Goal: Use online tool/utility: Use online tool/utility

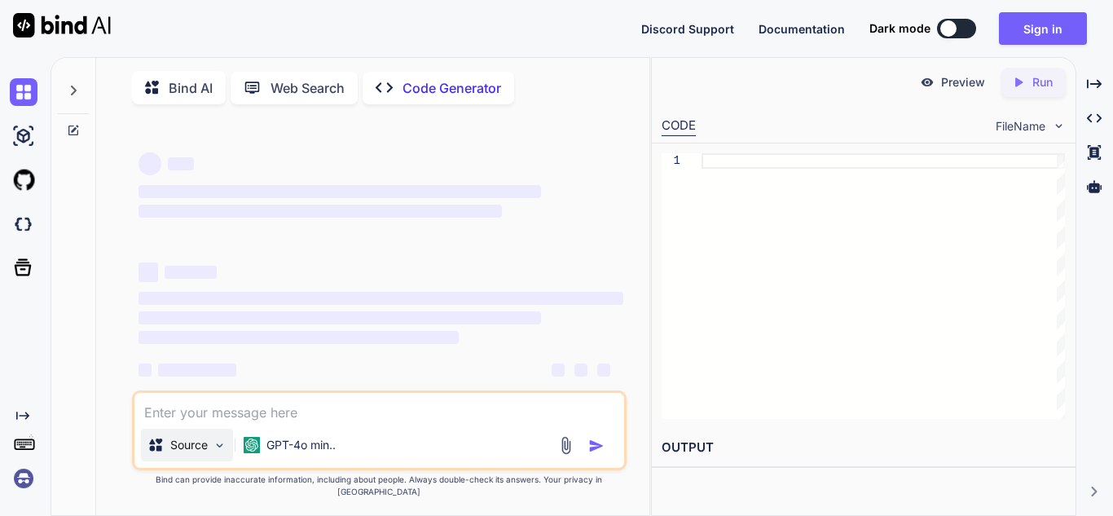
click at [215, 452] on img at bounding box center [220, 445] width 14 height 14
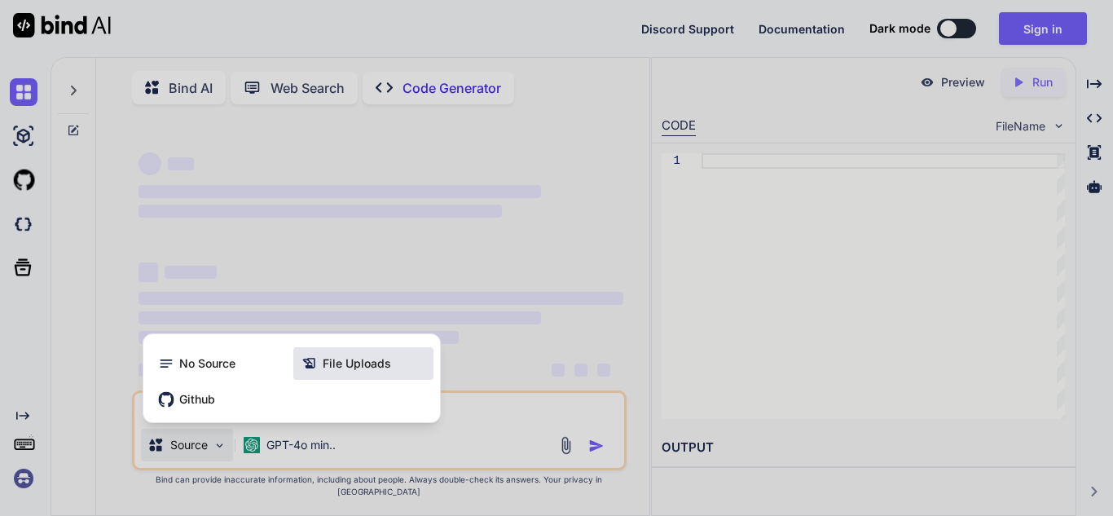
scroll to position [7, 0]
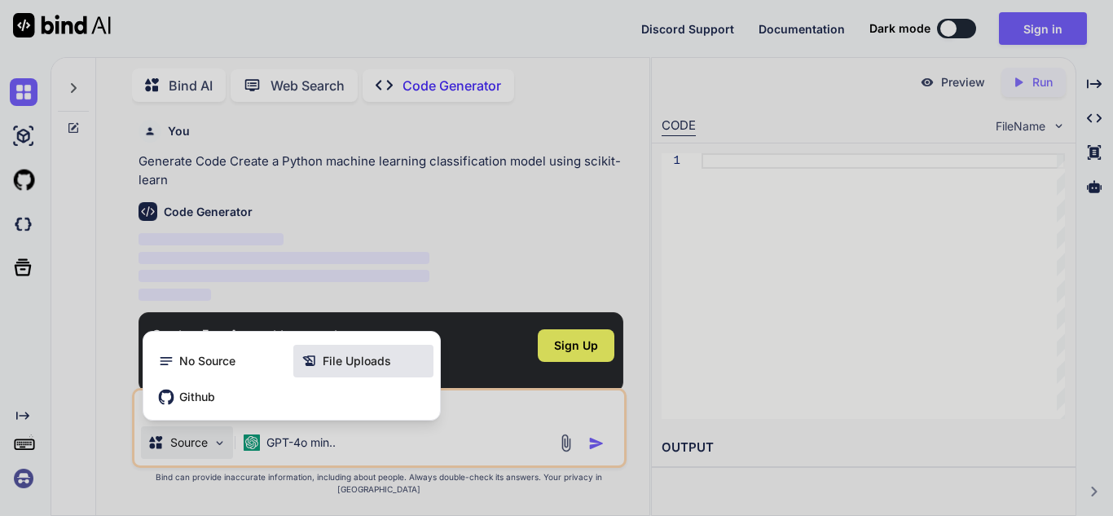
click at [336, 369] on span "File Uploads" at bounding box center [357, 361] width 68 height 16
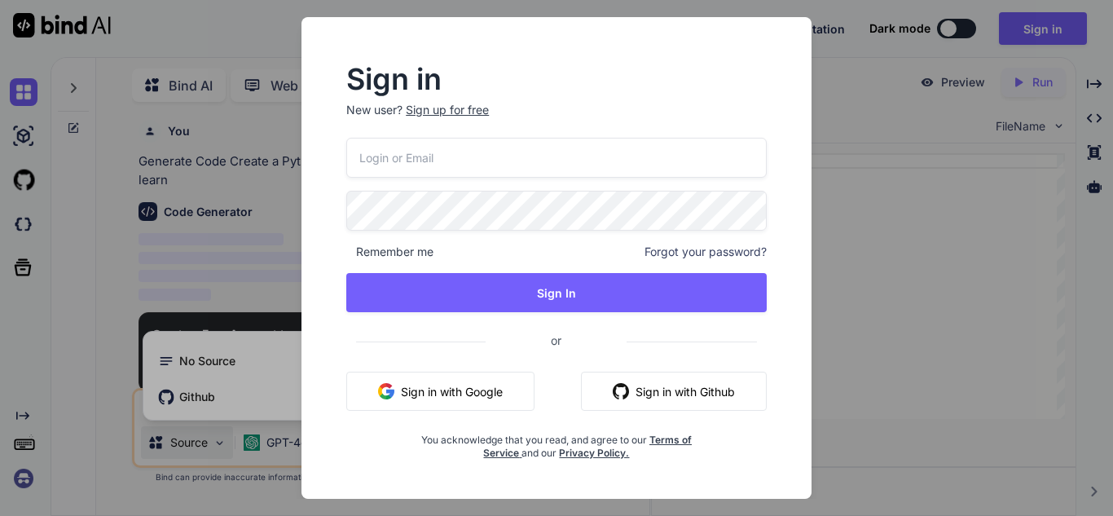
drag, startPoint x: 992, startPoint y: 270, endPoint x: 969, endPoint y: 265, distance: 23.5
click at [994, 270] on div "Sign in New user? Sign up for free Remember me Forgot your password? Sign In or…" at bounding box center [556, 258] width 1113 height 516
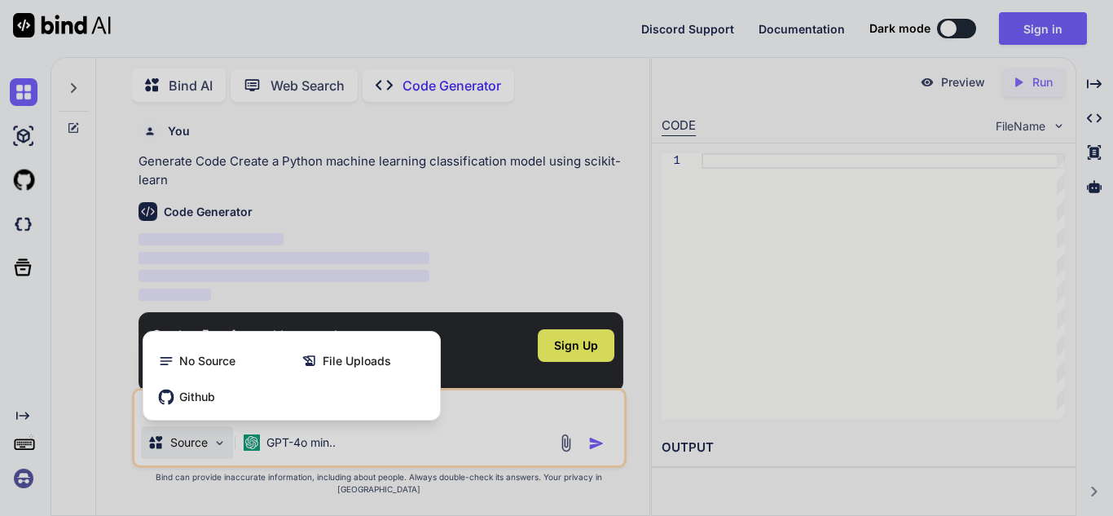
click at [514, 381] on div at bounding box center [556, 258] width 1113 height 516
type textarea "x"
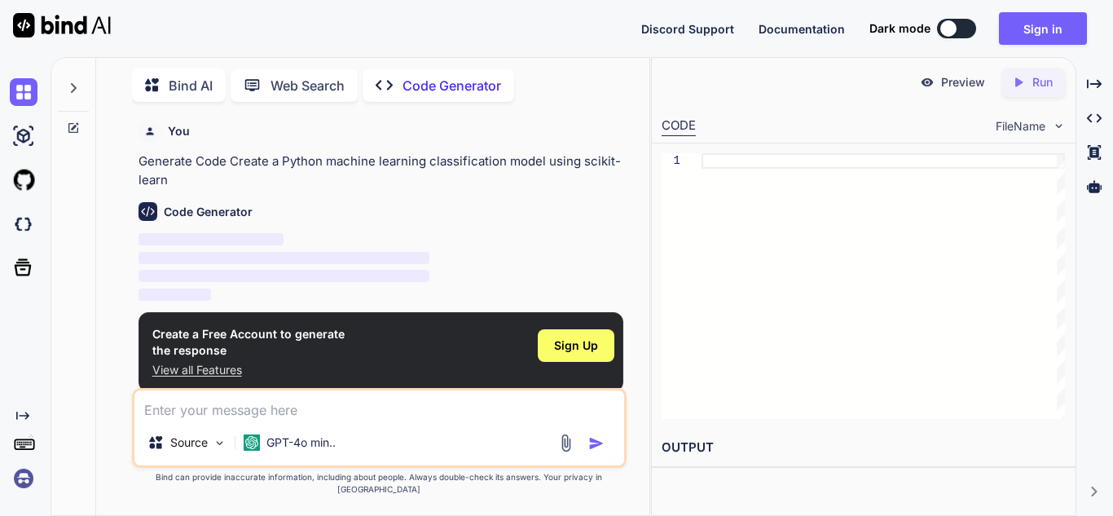
click at [459, 252] on p "‌" at bounding box center [380, 258] width 485 height 19
click at [204, 195] on div "Code Generator ‌ ‌ ‌ ‌" at bounding box center [380, 246] width 485 height 115
click at [221, 370] on p "View all Features" at bounding box center [248, 370] width 192 height 16
click at [224, 450] on img at bounding box center [220, 443] width 14 height 14
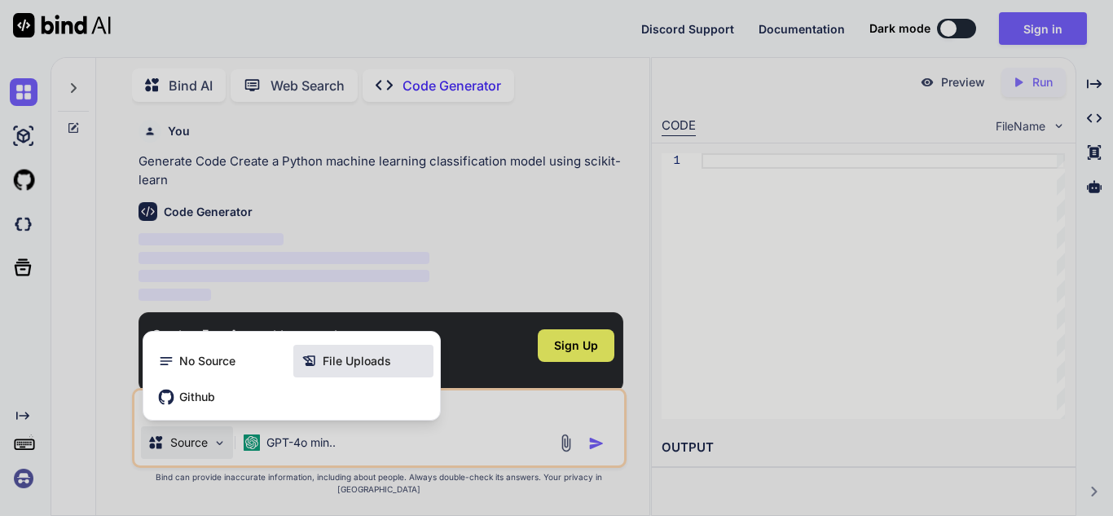
click at [325, 369] on span "File Uploads" at bounding box center [357, 361] width 68 height 16
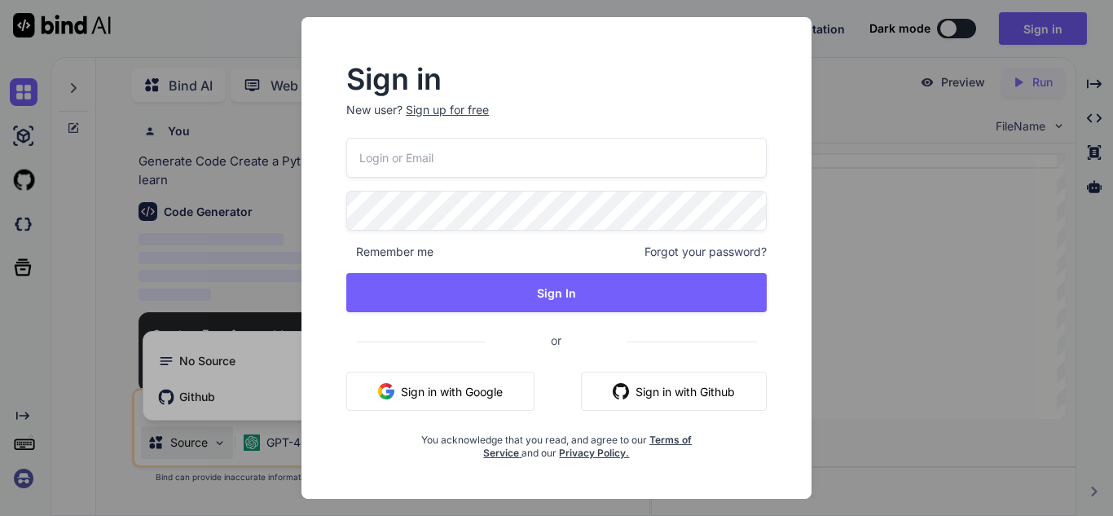
click at [450, 381] on button "Sign in with Google" at bounding box center [440, 390] width 188 height 39
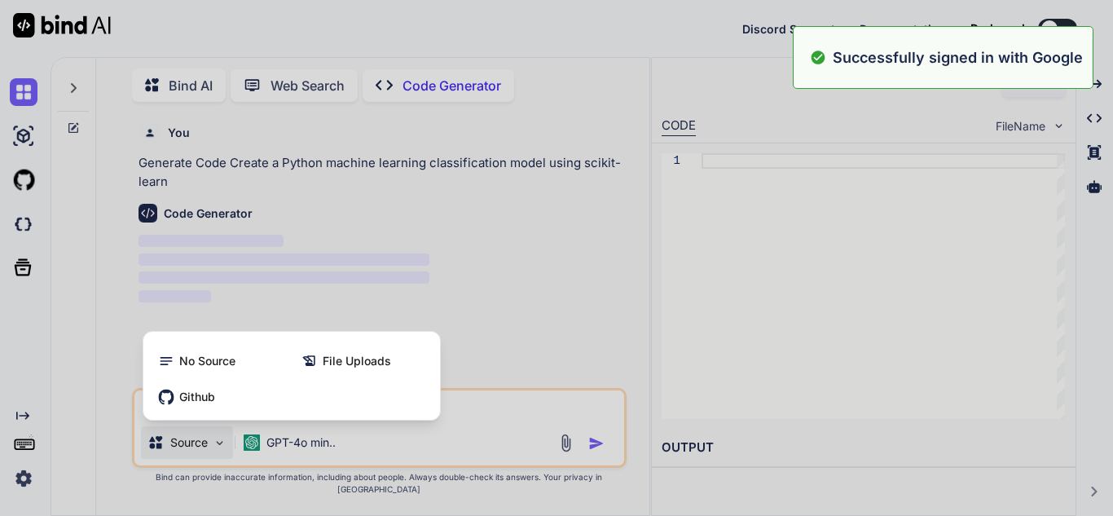
click at [533, 253] on div at bounding box center [556, 258] width 1113 height 516
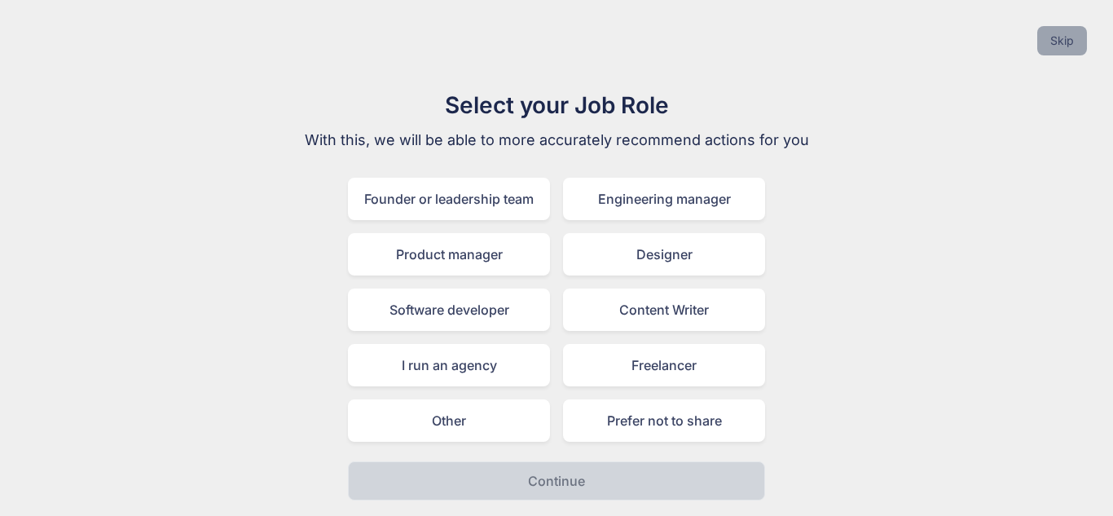
click at [1059, 37] on button "Skip" at bounding box center [1062, 40] width 50 height 29
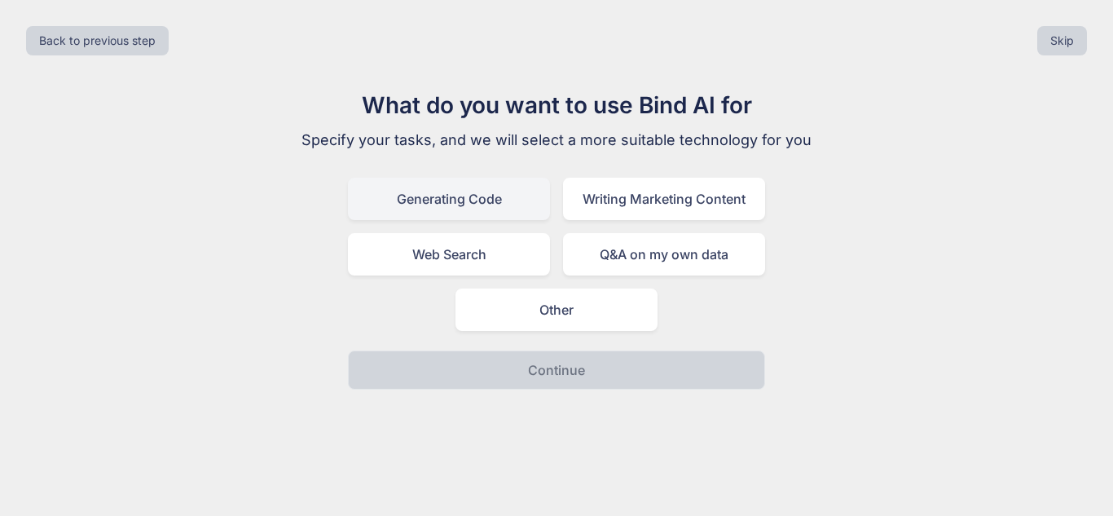
click at [454, 202] on div "Generating Code" at bounding box center [449, 199] width 202 height 42
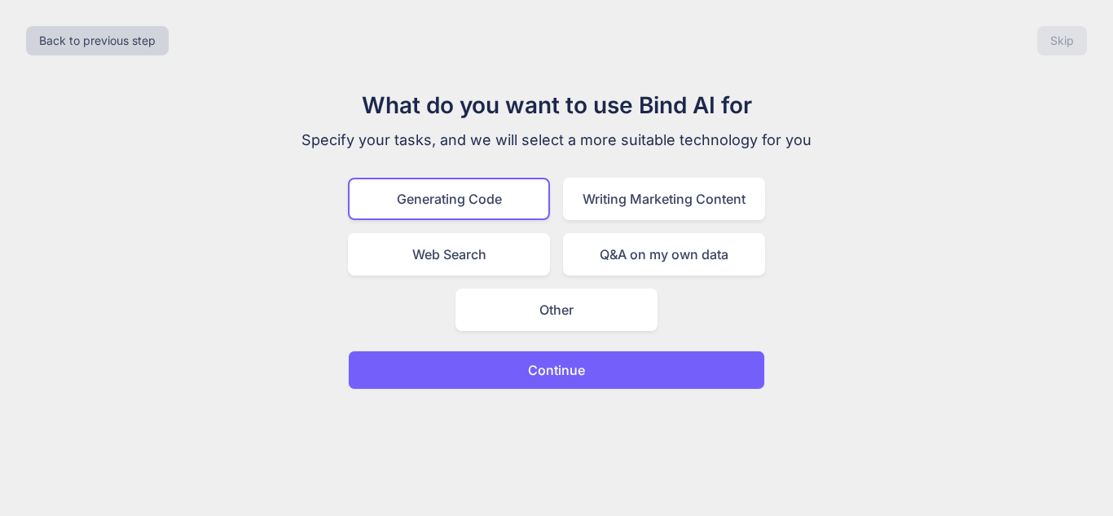
click at [640, 362] on button "Continue" at bounding box center [556, 369] width 417 height 39
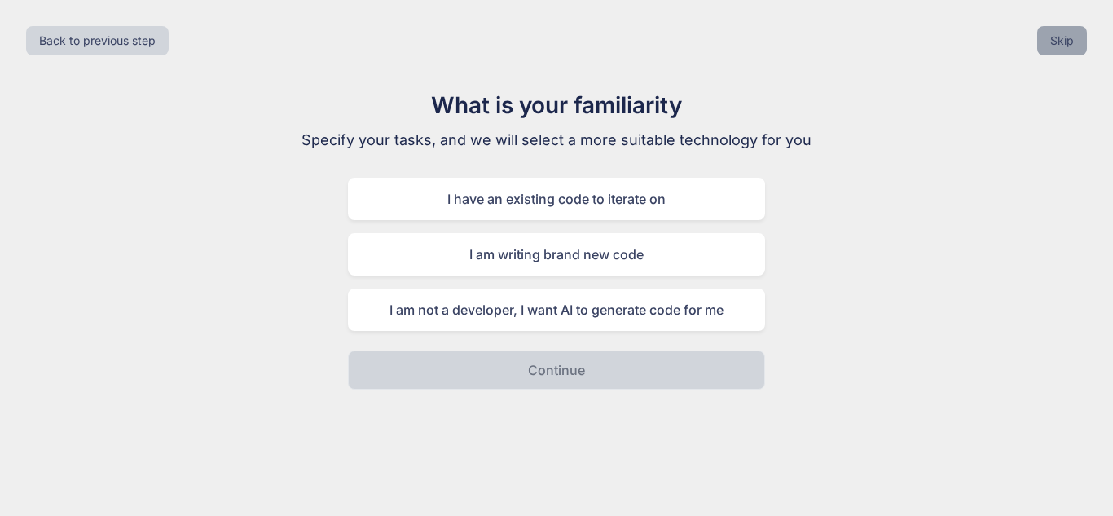
click at [1063, 37] on button "Skip" at bounding box center [1062, 40] width 50 height 29
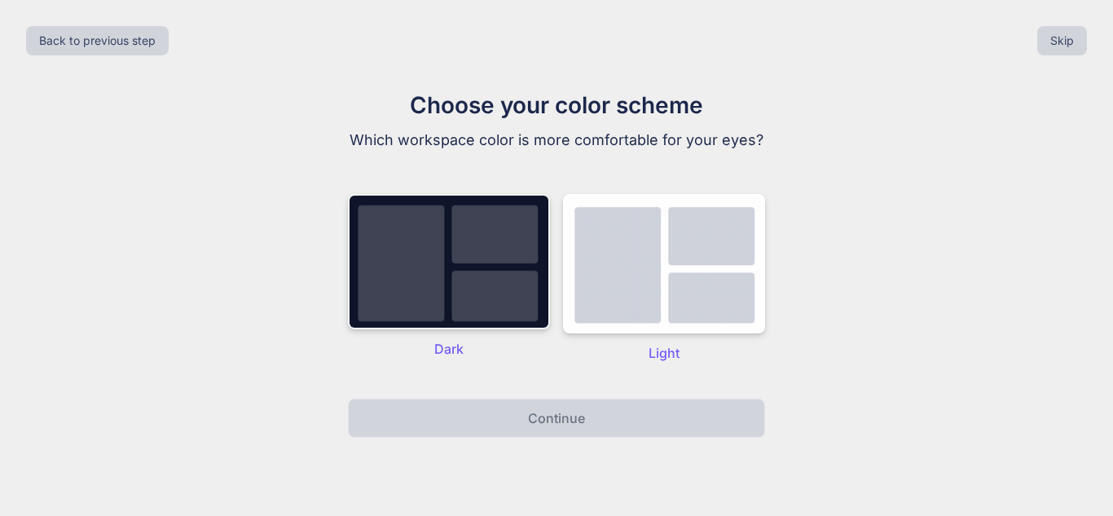
click at [468, 281] on img at bounding box center [449, 261] width 202 height 135
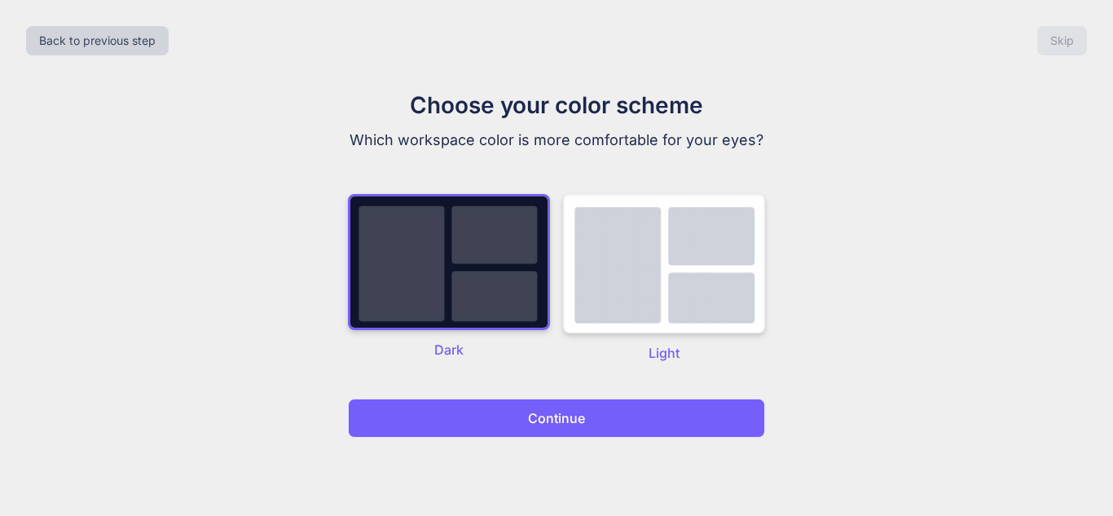
click at [760, 261] on img at bounding box center [664, 263] width 202 height 139
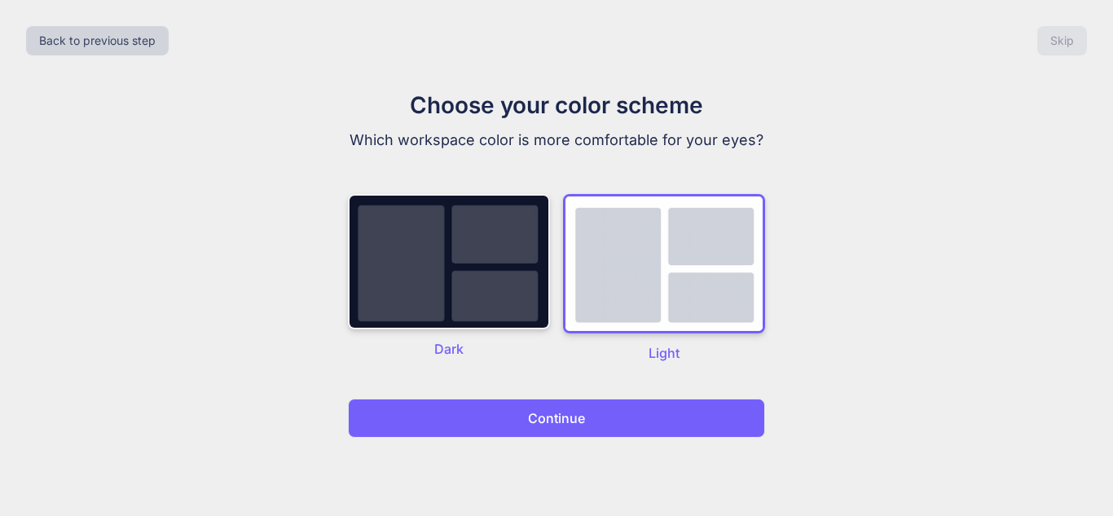
click at [498, 246] on img at bounding box center [449, 261] width 202 height 135
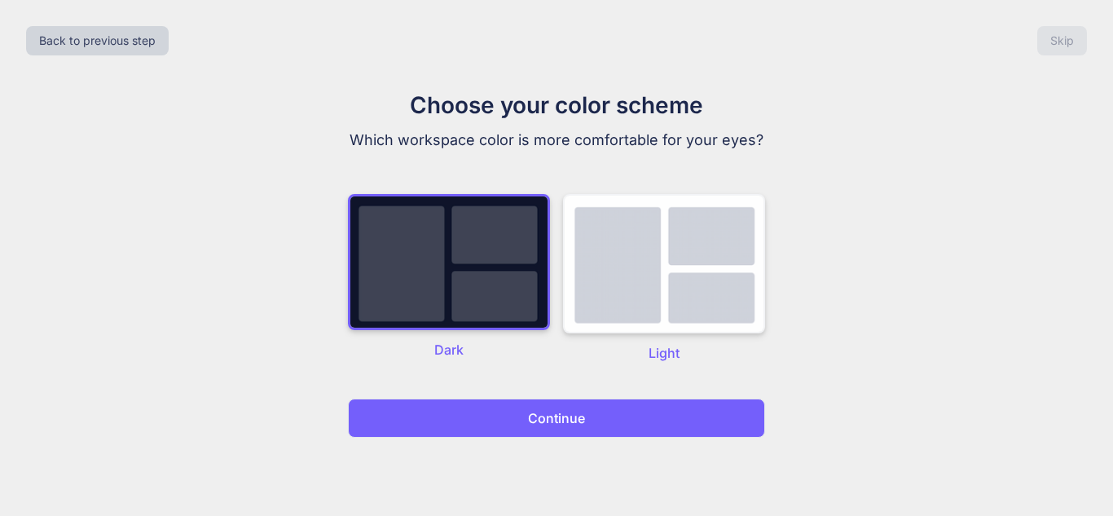
click at [629, 243] on img at bounding box center [664, 263] width 202 height 139
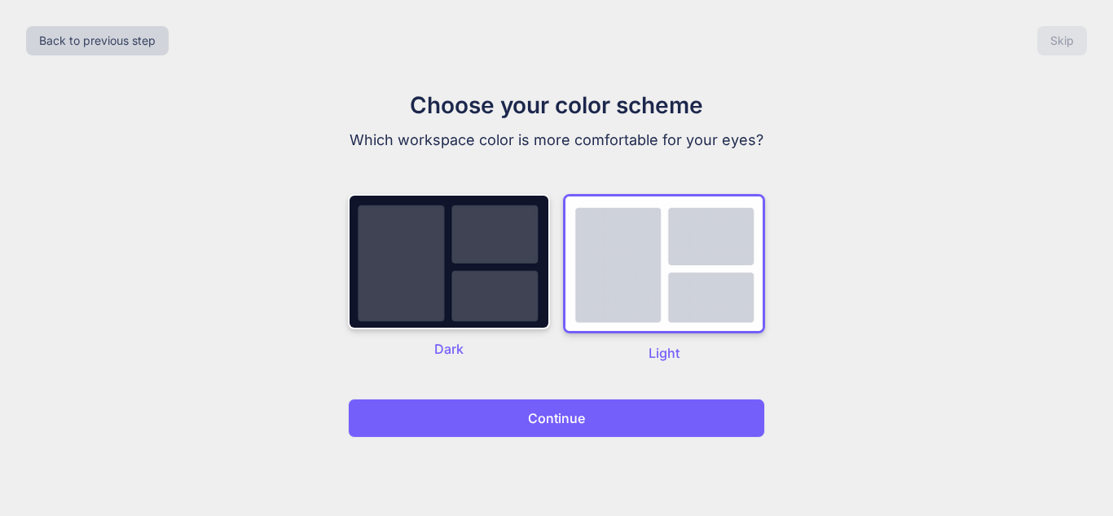
click at [674, 411] on button "Continue" at bounding box center [556, 417] width 417 height 39
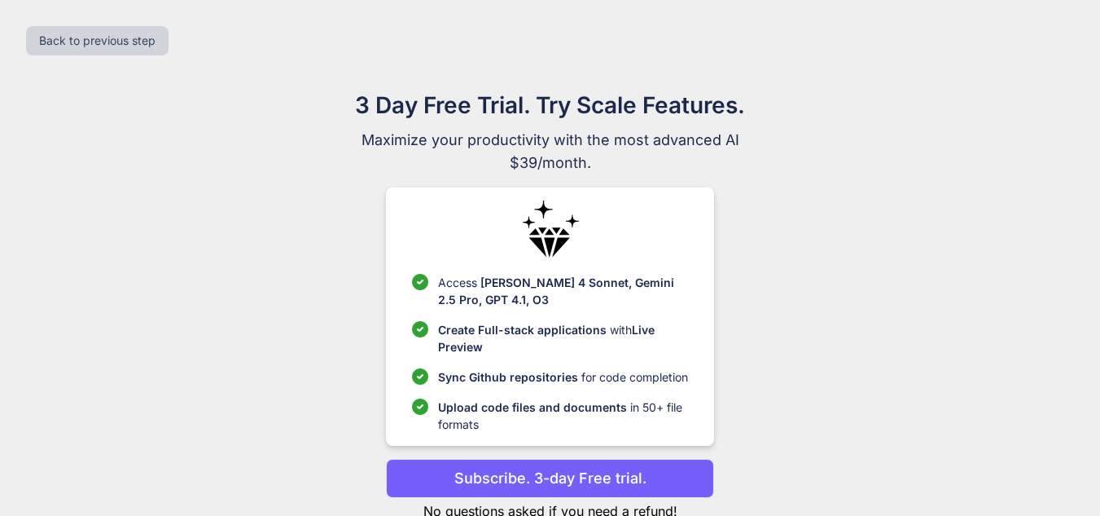
scroll to position [50, 0]
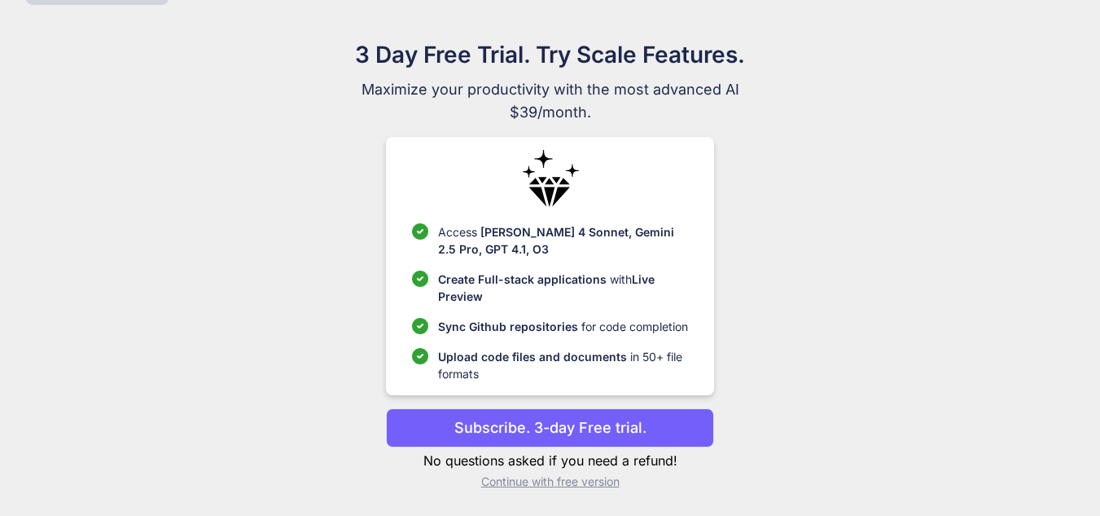
click at [590, 482] on p "Continue with free version" at bounding box center [550, 481] width 328 height 16
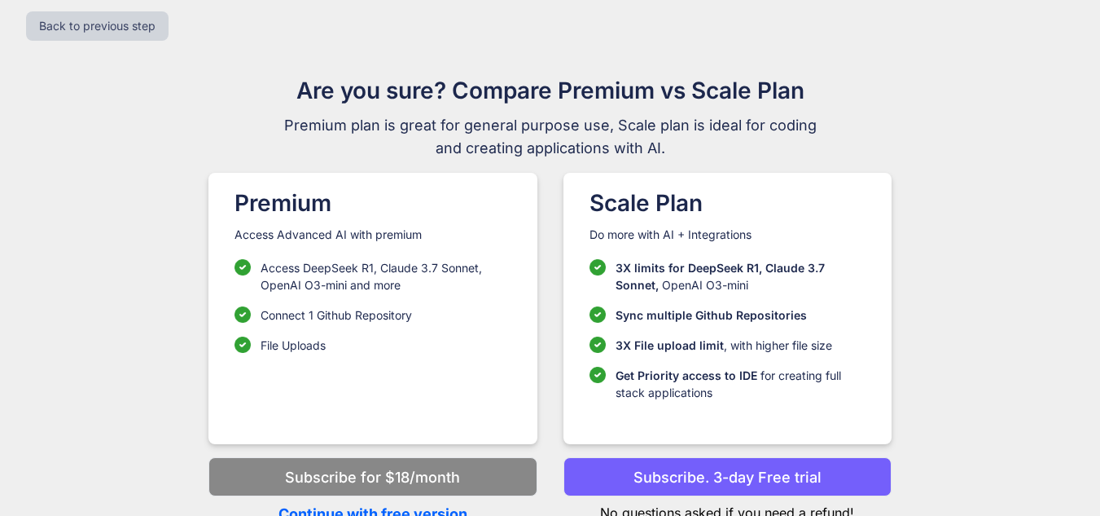
scroll to position [24, 0]
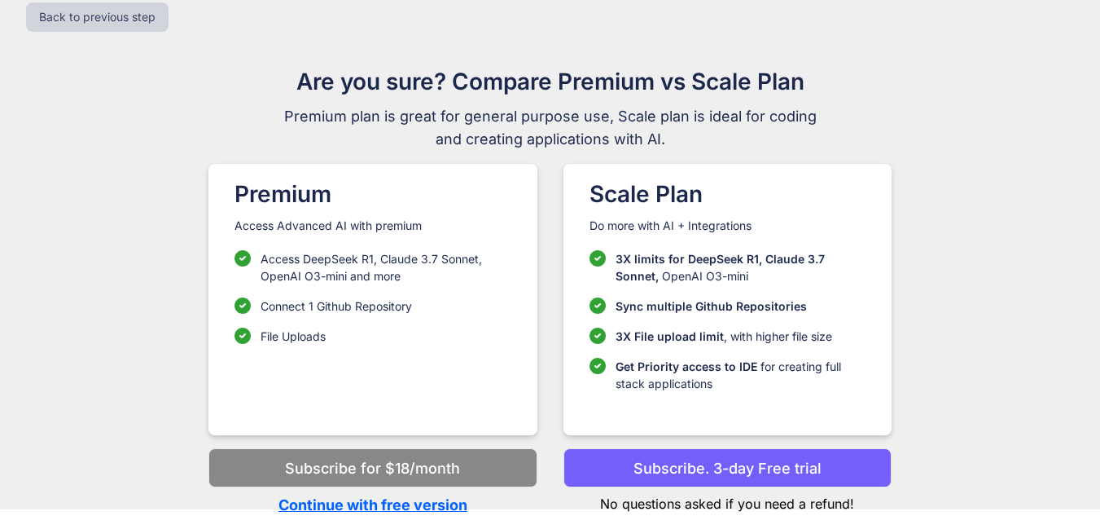
click at [408, 507] on p "Continue with free version" at bounding box center [373, 505] width 328 height 22
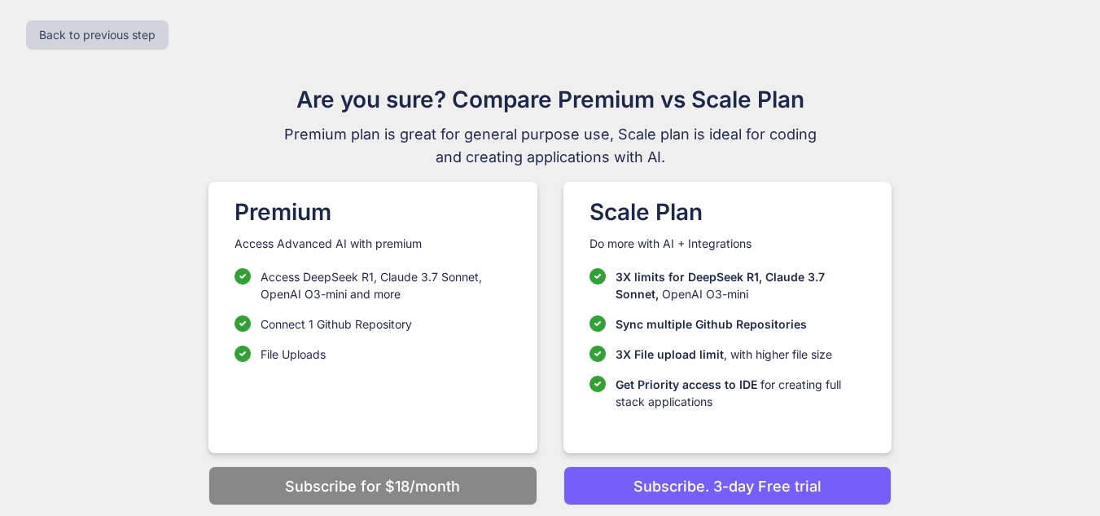
scroll to position [3, 0]
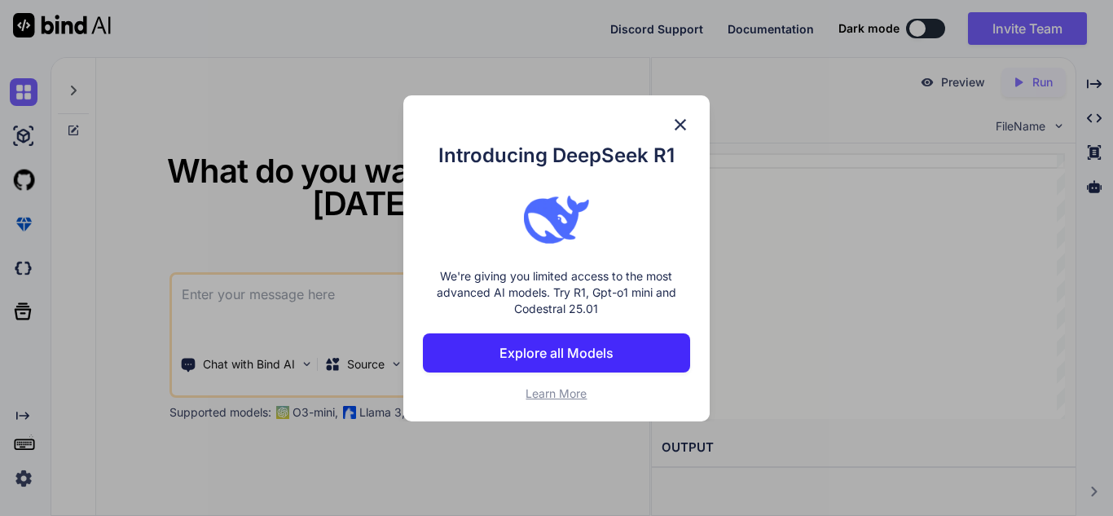
click at [678, 120] on img at bounding box center [680, 125] width 20 height 20
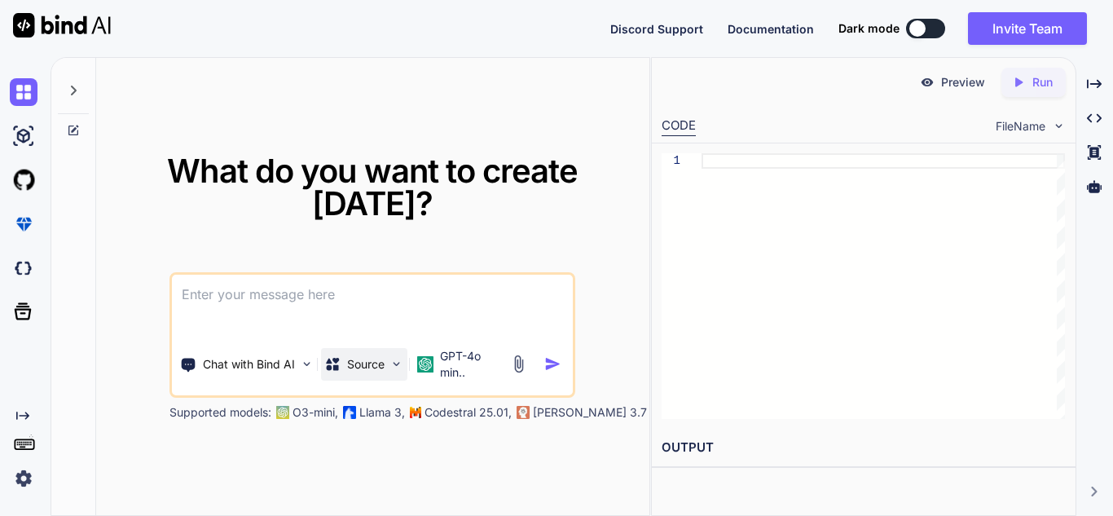
click at [376, 367] on p "Source" at bounding box center [365, 364] width 37 height 16
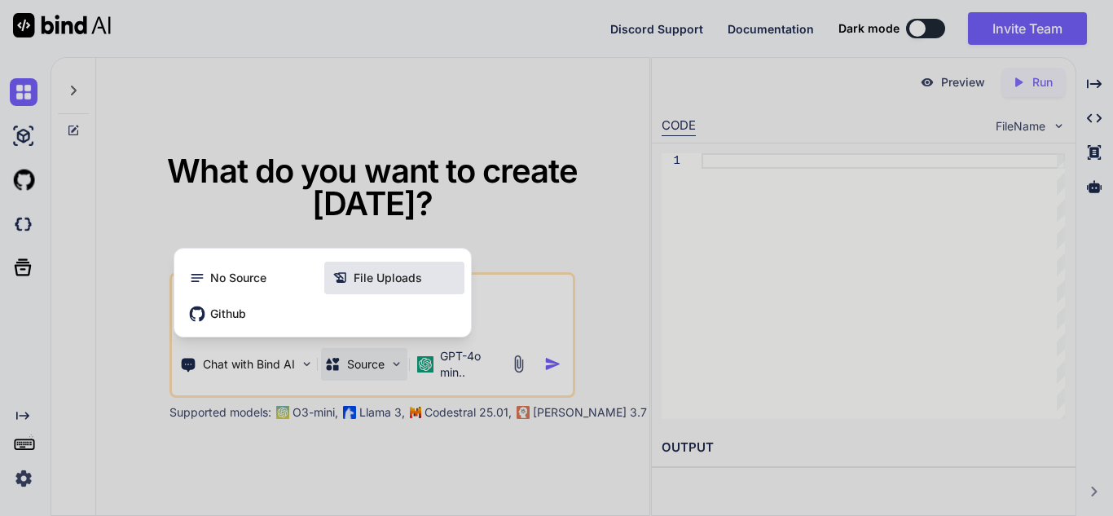
click at [383, 283] on span "File Uploads" at bounding box center [387, 278] width 68 height 16
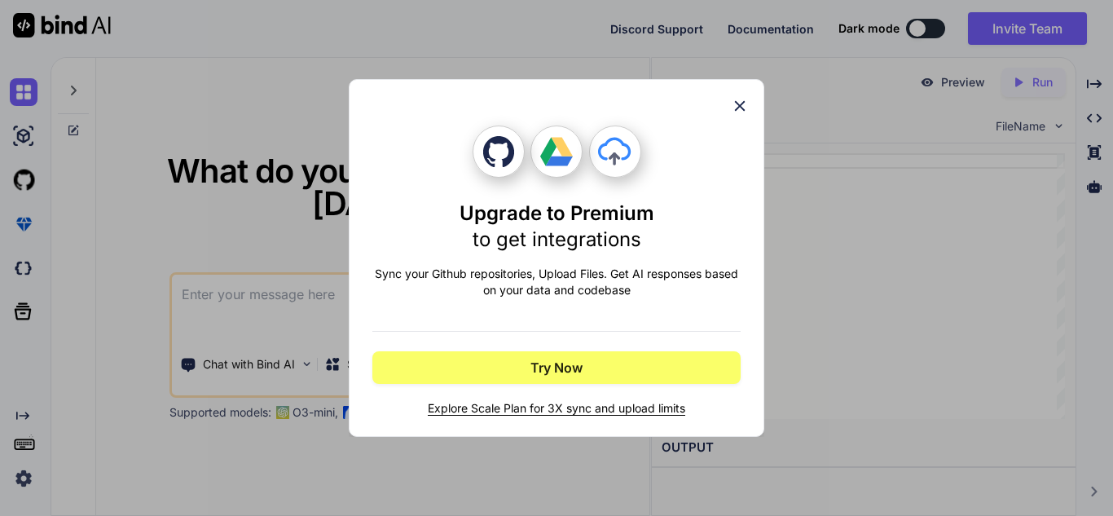
click at [736, 95] on div "Upgrade to Premium to get integrations Sync your Github repositories, Upload Fi…" at bounding box center [556, 258] width 368 height 356
click at [738, 103] on icon at bounding box center [740, 106] width 18 height 18
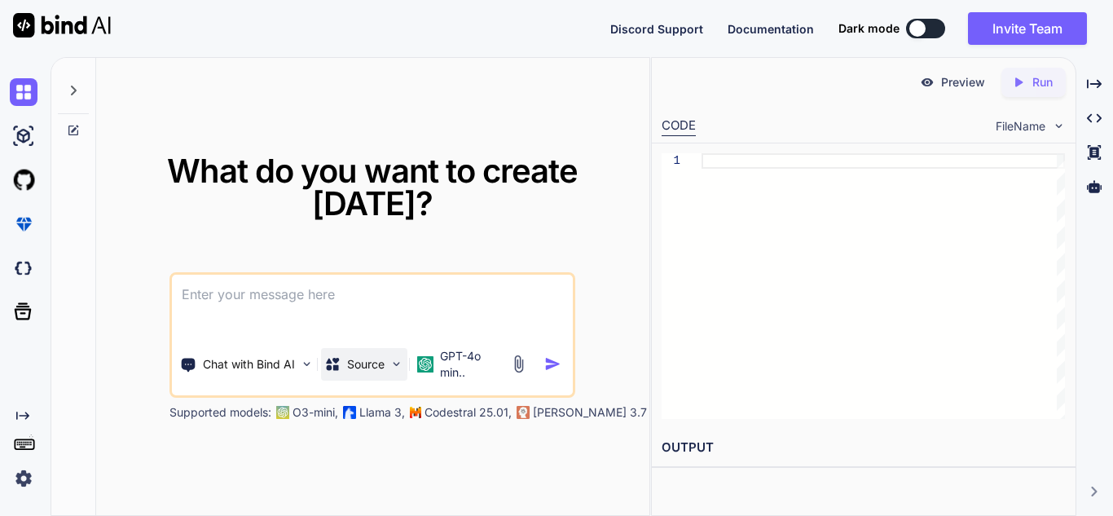
click at [360, 374] on div "Source" at bounding box center [364, 364] width 86 height 33
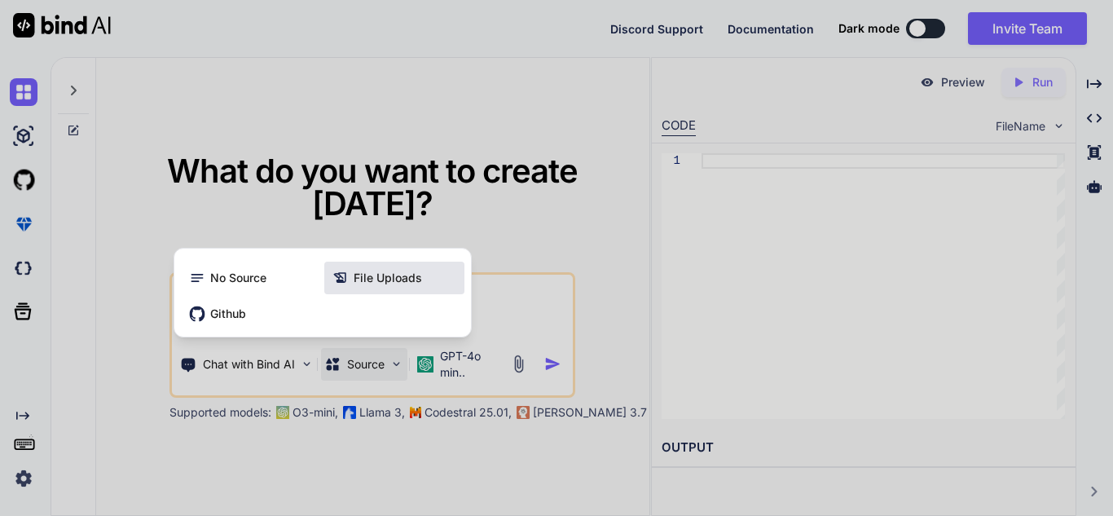
click at [365, 276] on span "File Uploads" at bounding box center [387, 278] width 68 height 16
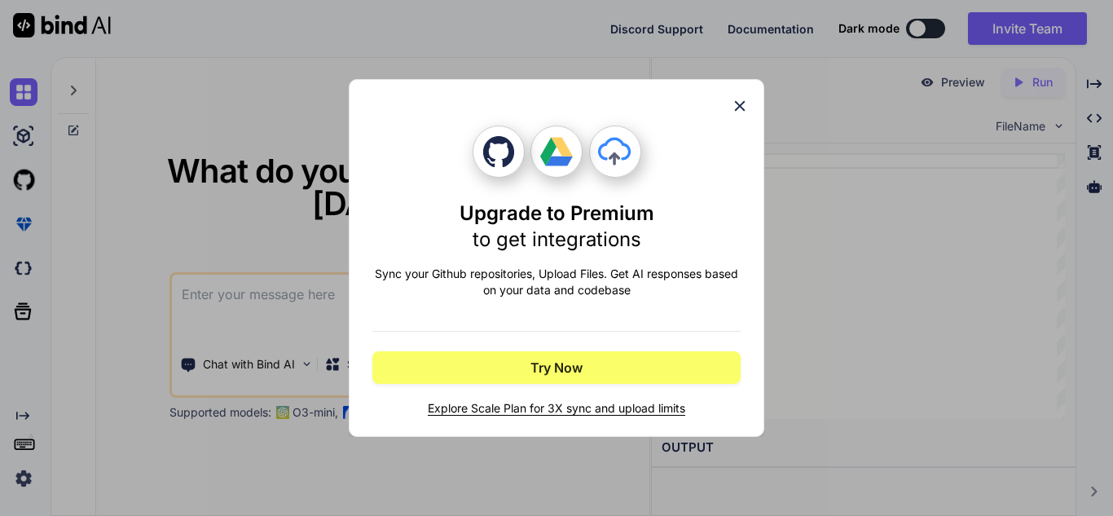
click at [552, 411] on span "Explore Scale Plan for 3X sync and upload limits" at bounding box center [556, 408] width 368 height 16
click at [731, 100] on icon at bounding box center [740, 106] width 18 height 18
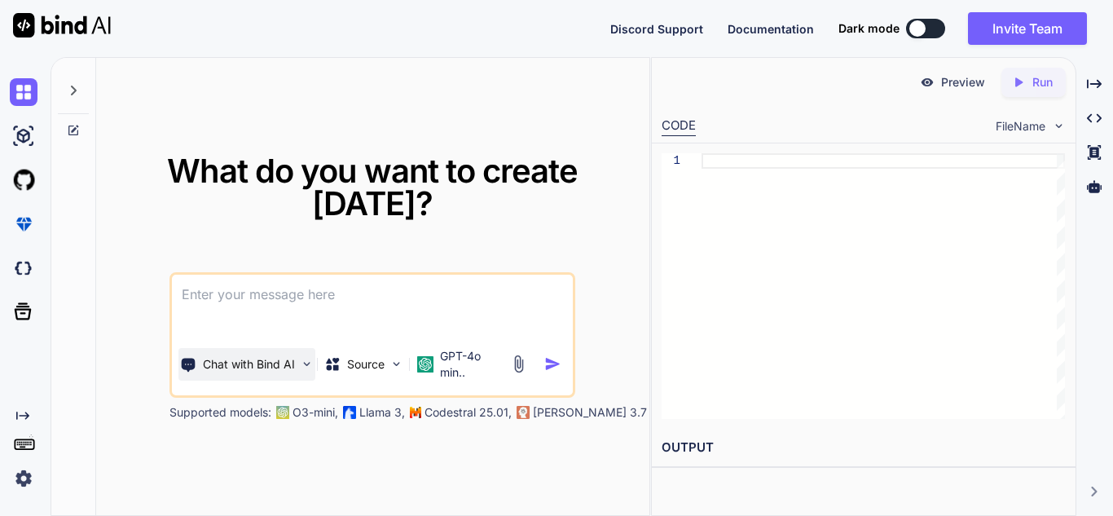
click at [260, 371] on p "Chat with Bind AI" at bounding box center [249, 364] width 92 height 16
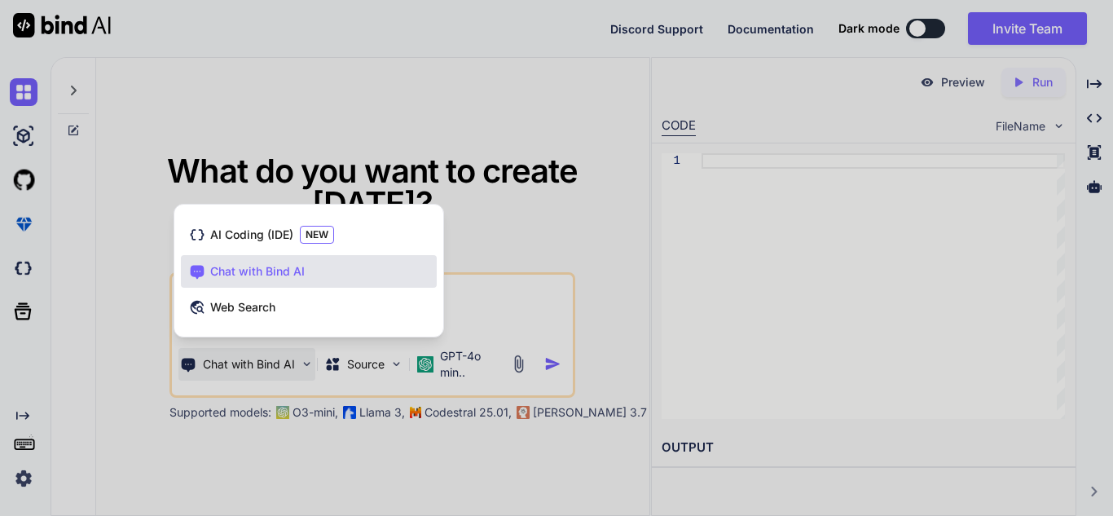
click at [268, 421] on div at bounding box center [556, 258] width 1113 height 516
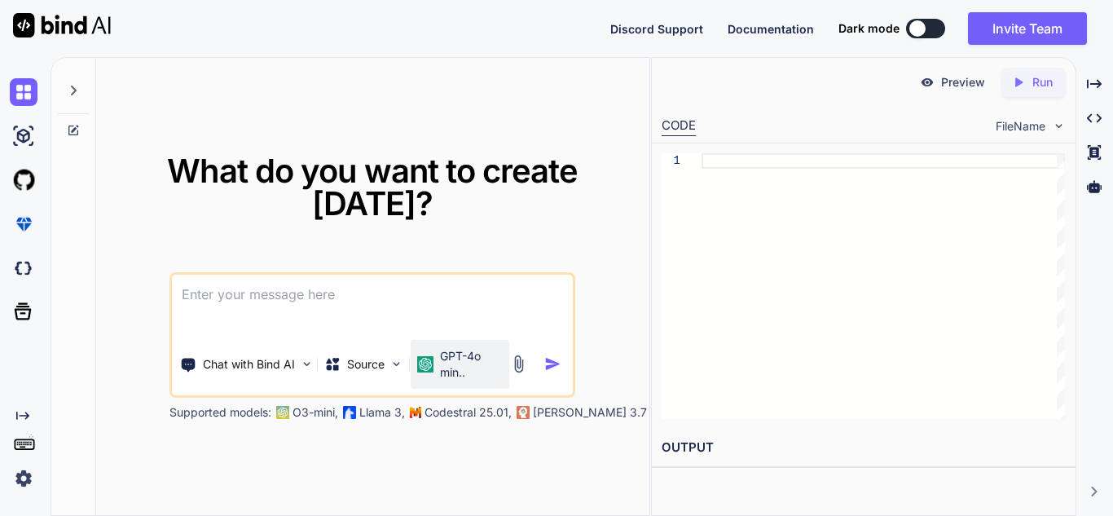
click at [432, 358] on img at bounding box center [425, 364] width 16 height 16
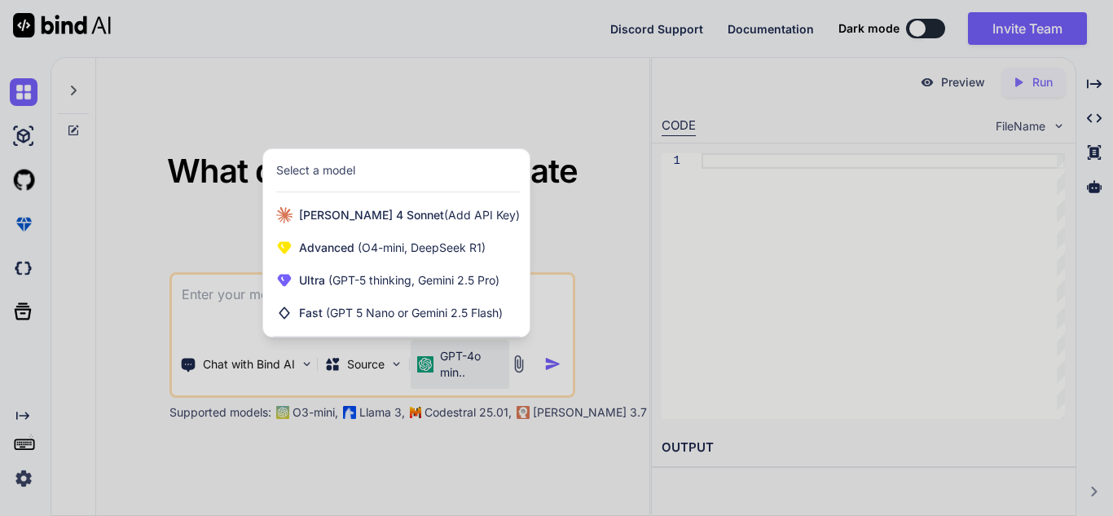
click at [432, 358] on div at bounding box center [556, 258] width 1113 height 516
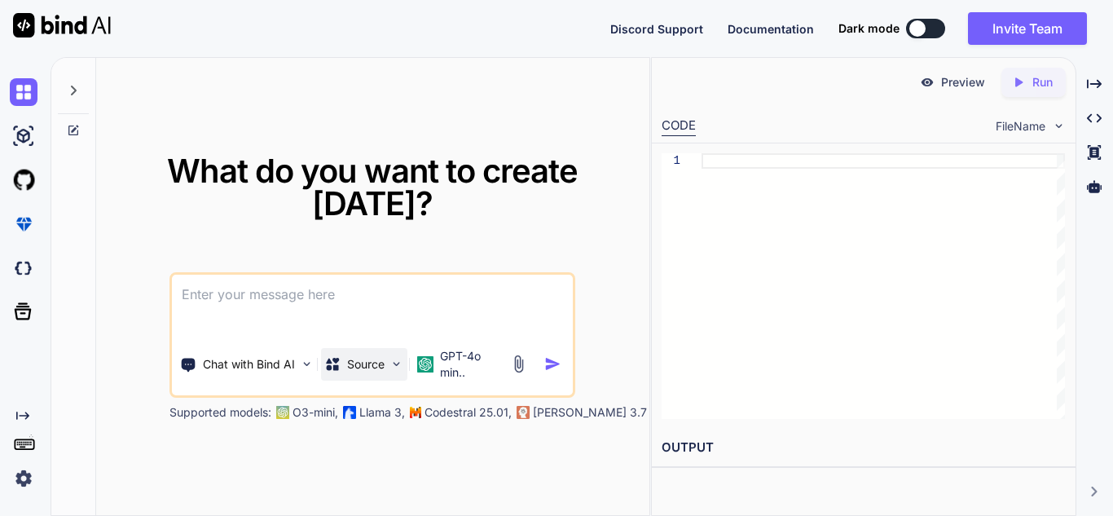
click at [370, 359] on p "Source" at bounding box center [365, 364] width 37 height 16
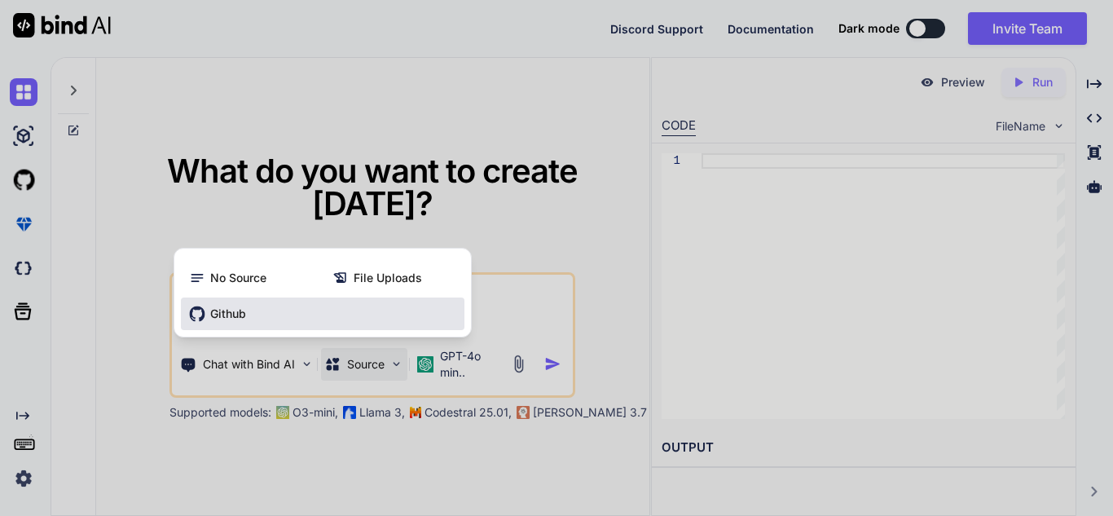
click at [238, 301] on div "Github" at bounding box center [322, 313] width 283 height 33
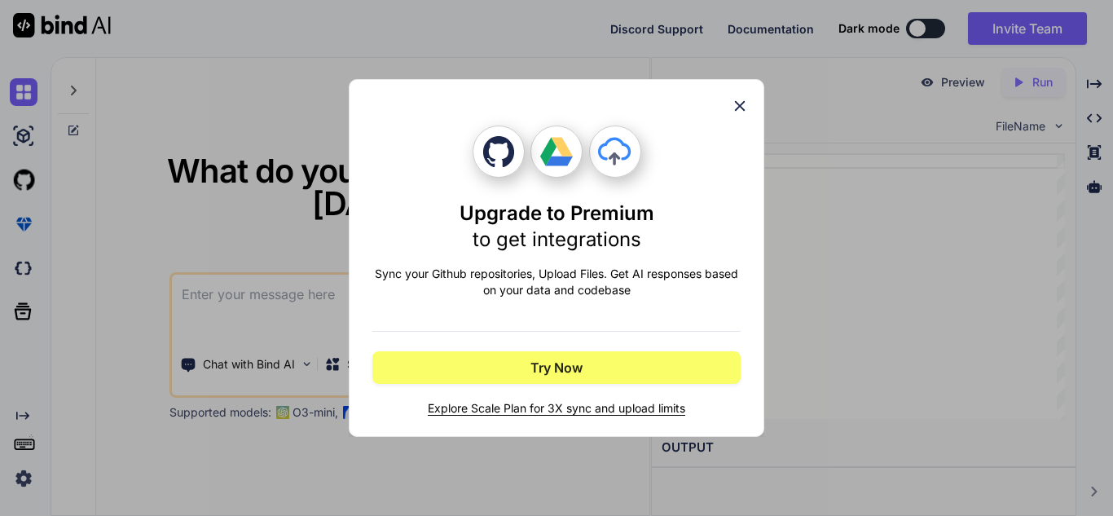
click at [736, 105] on icon at bounding box center [740, 106] width 18 height 18
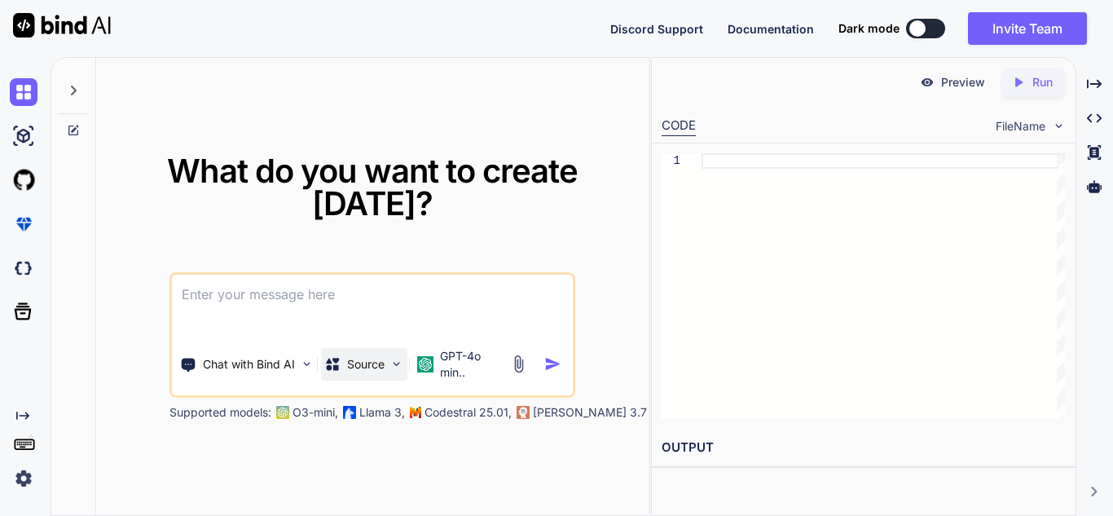
click at [373, 367] on p "Source" at bounding box center [365, 364] width 37 height 16
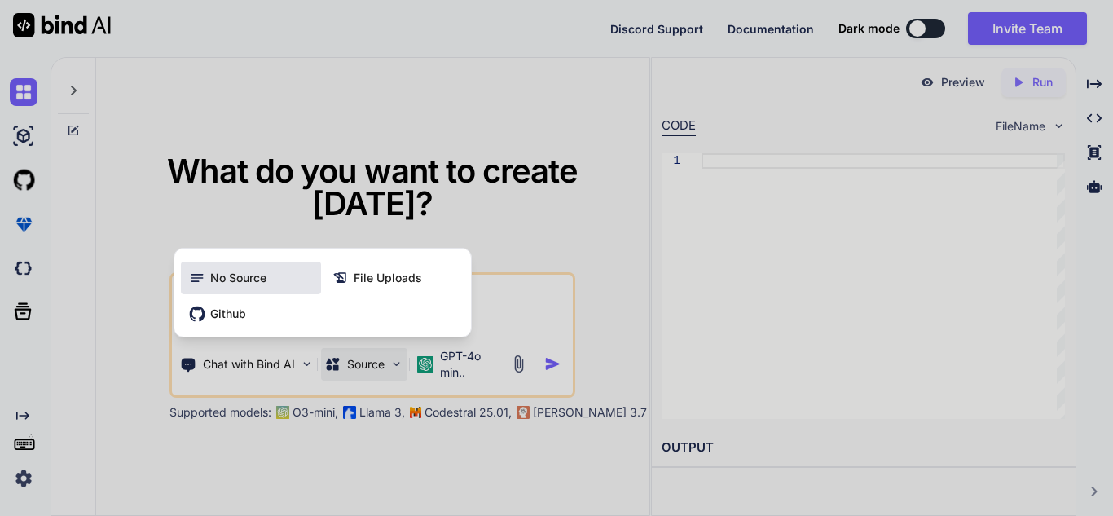
click at [264, 283] on span "No Source" at bounding box center [238, 278] width 56 height 16
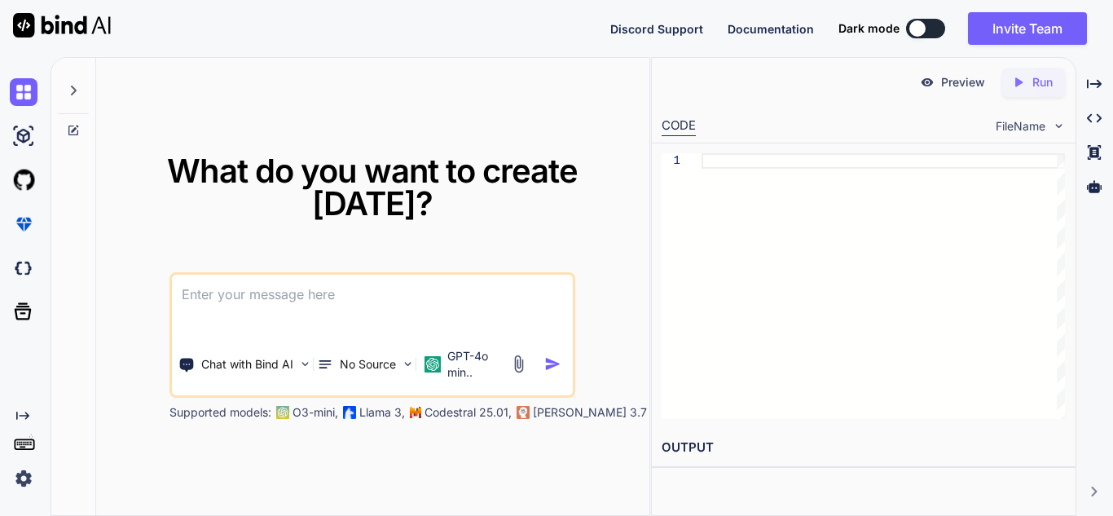
click at [289, 305] on textarea at bounding box center [372, 304] width 401 height 60
paste textarea "Objective Build a system that can classify if a transaction is fraudulent or no…"
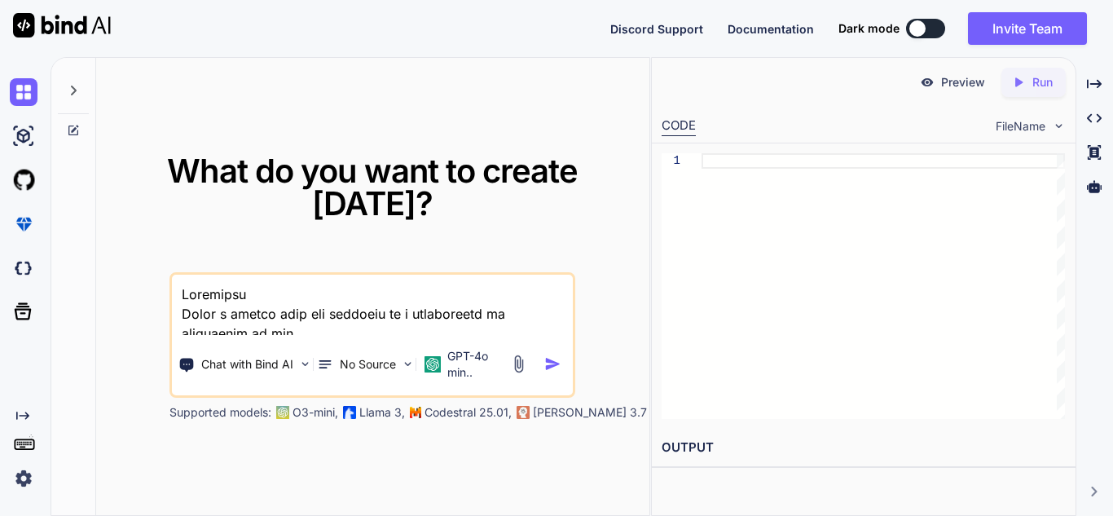
scroll to position [569, 0]
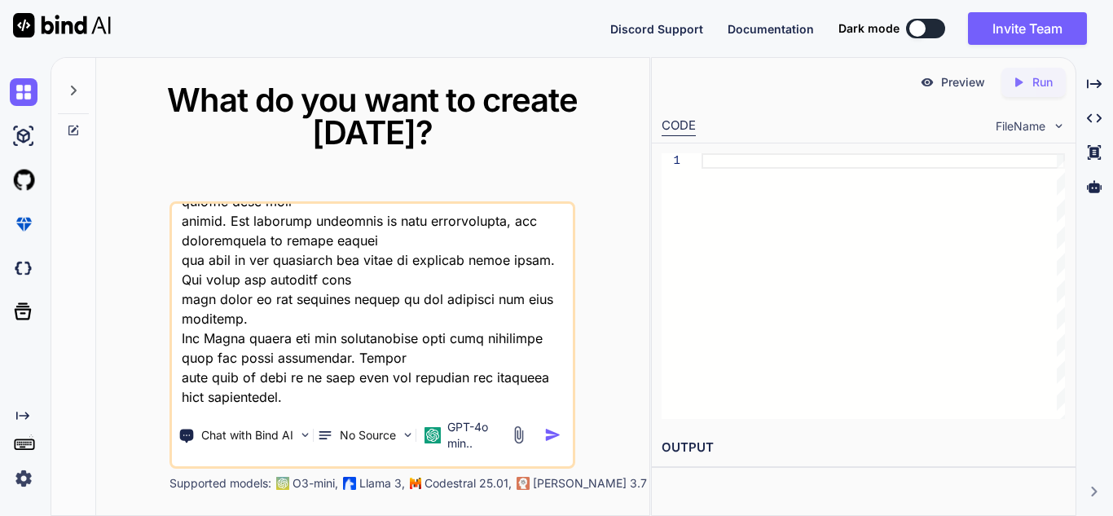
type textarea "Objective Build a system that can classify if a transaction is fraudulent or no…"
click at [547, 432] on img "button" at bounding box center [552, 434] width 17 height 17
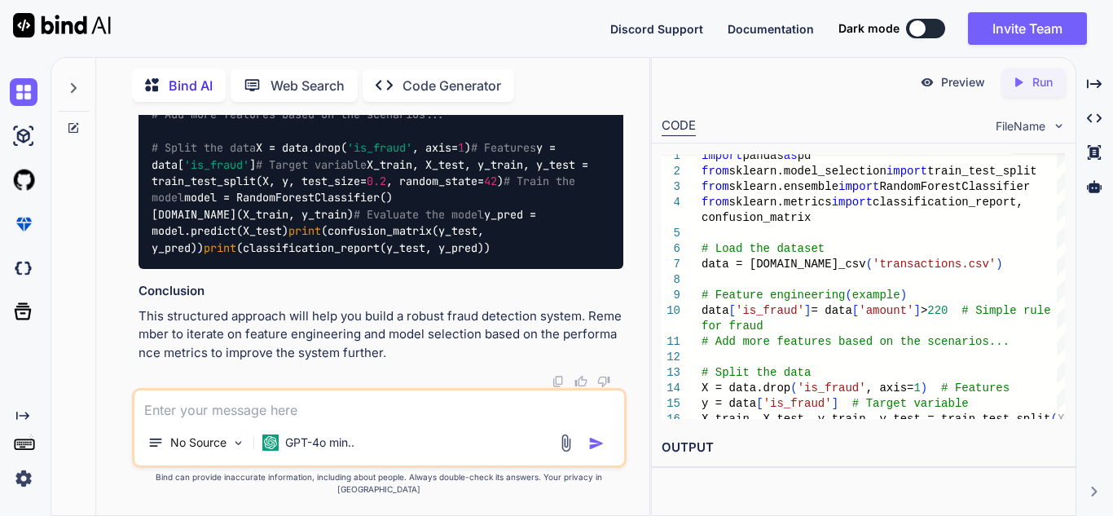
scroll to position [2054, 0]
click at [21, 460] on div "Created with Pixso." at bounding box center [22, 450] width 44 height 83
click at [21, 478] on img at bounding box center [24, 478] width 28 height 28
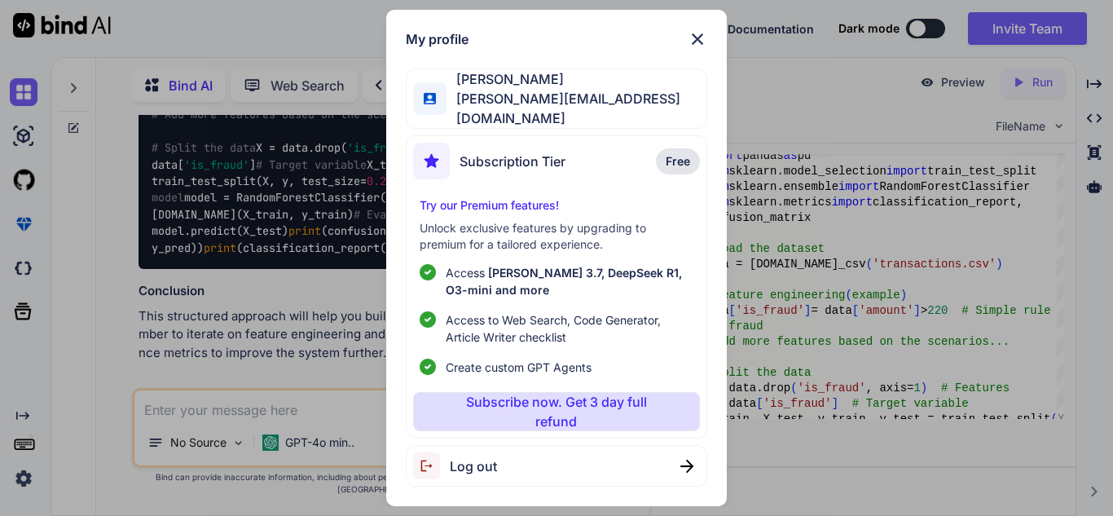
click at [667, 103] on span "[PERSON_NAME][EMAIL_ADDRESS][DOMAIN_NAME]" at bounding box center [576, 108] width 260 height 39
click at [654, 456] on div "Log out" at bounding box center [556, 466] width 301 height 42
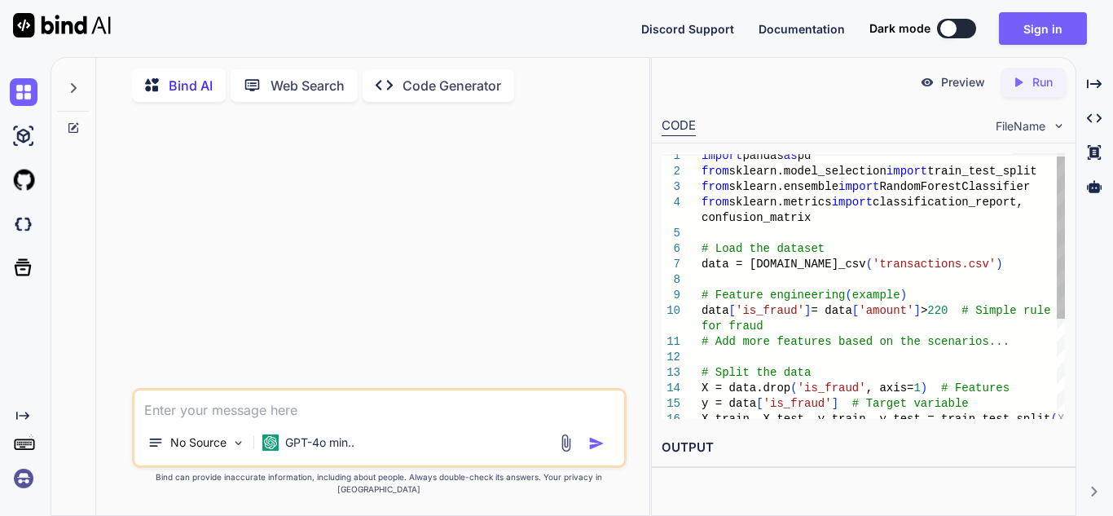
scroll to position [0, 0]
drag, startPoint x: 36, startPoint y: 24, endPoint x: 554, endPoint y: 24, distance: 518.0
click at [37, 24] on img at bounding box center [62, 25] width 98 height 24
